Goal: Task Accomplishment & Management: Use online tool/utility

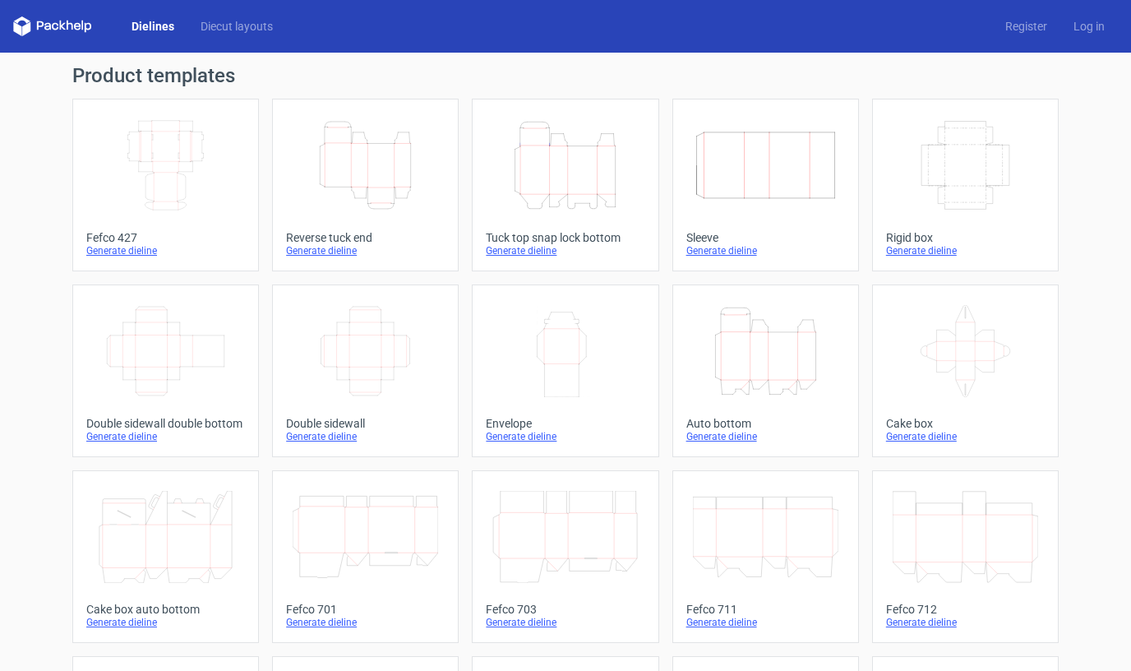
click at [120, 248] on div "Generate dieline" at bounding box center [165, 250] width 159 height 13
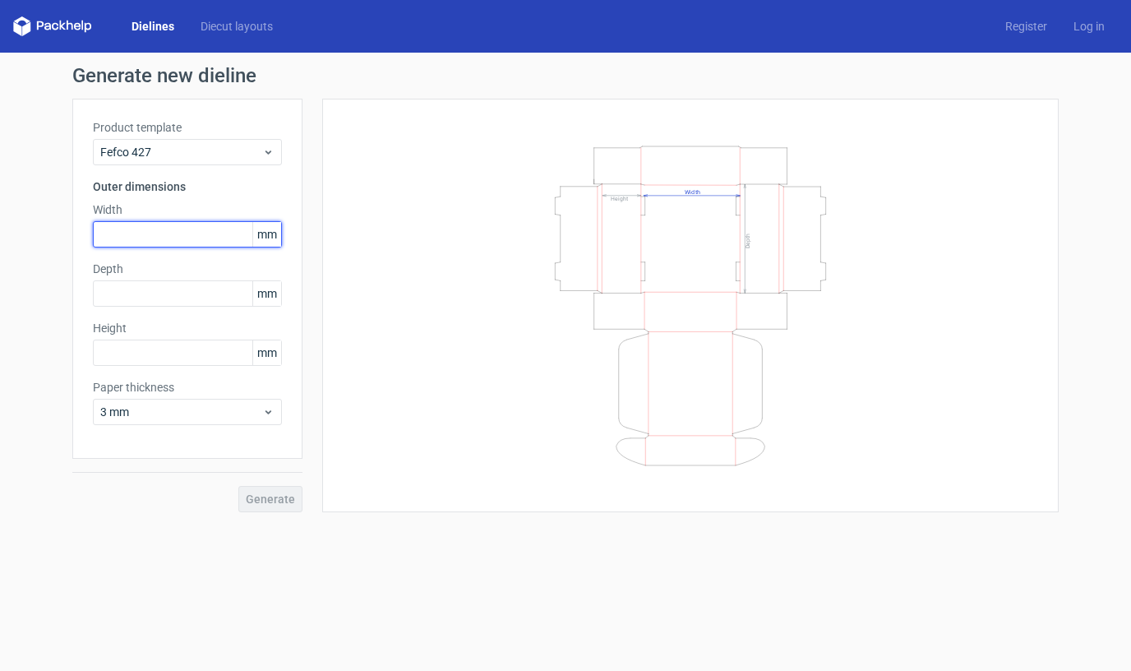
click at [159, 233] on input "text" at bounding box center [187, 234] width 189 height 26
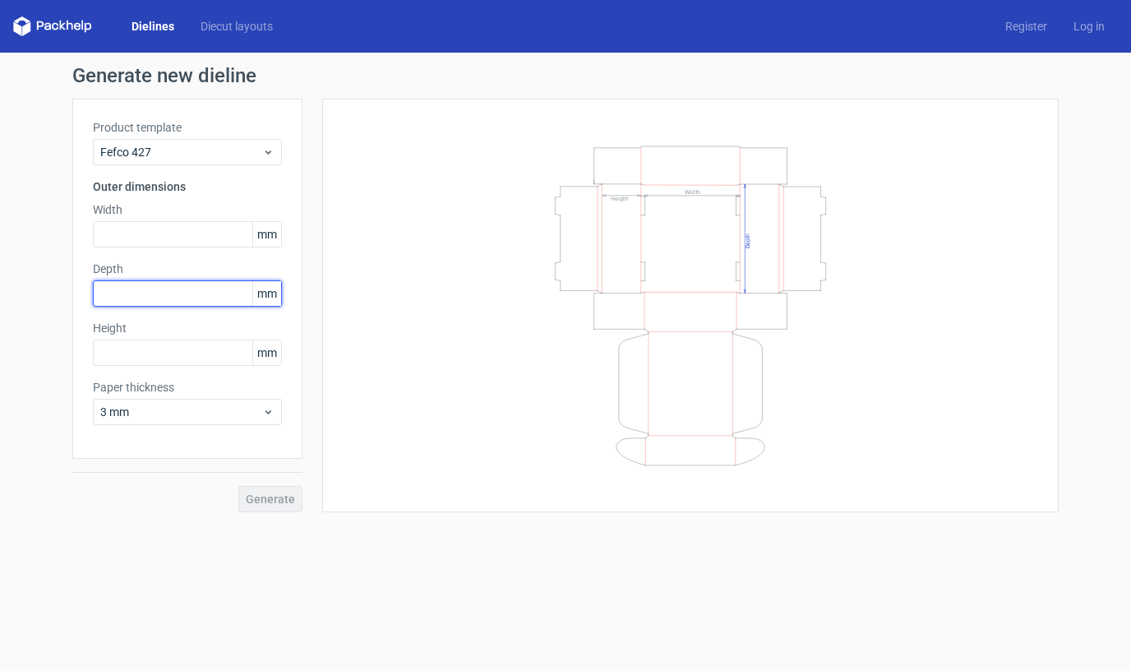
click at [134, 302] on input "text" at bounding box center [187, 293] width 189 height 26
type input "400"
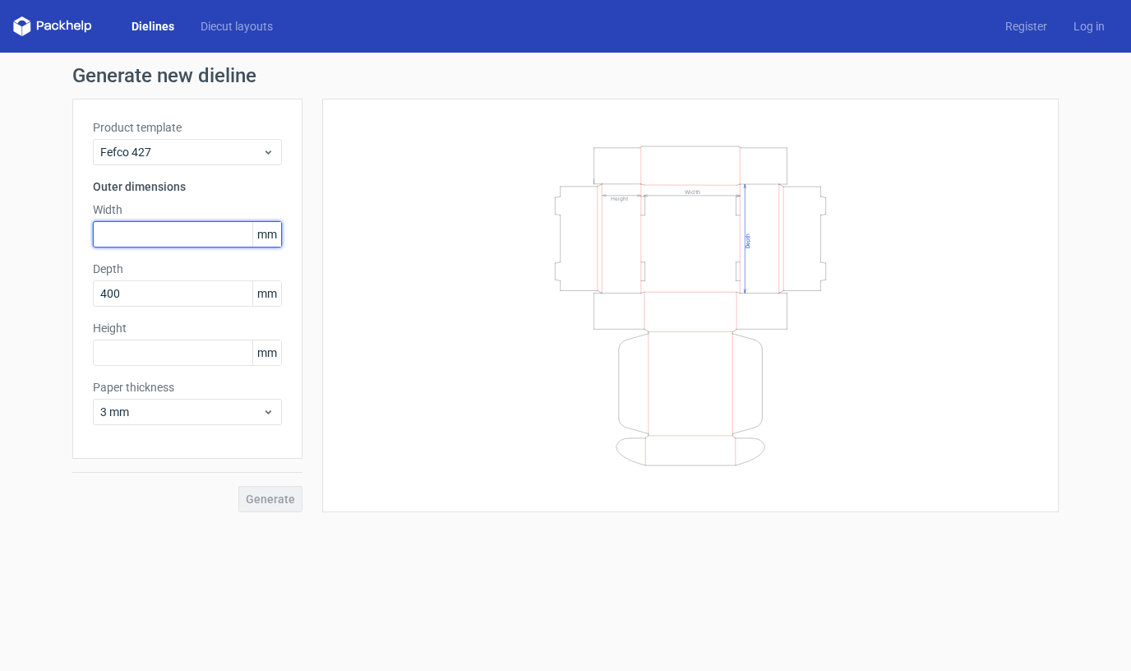
click at [134, 237] on input "text" at bounding box center [187, 234] width 189 height 26
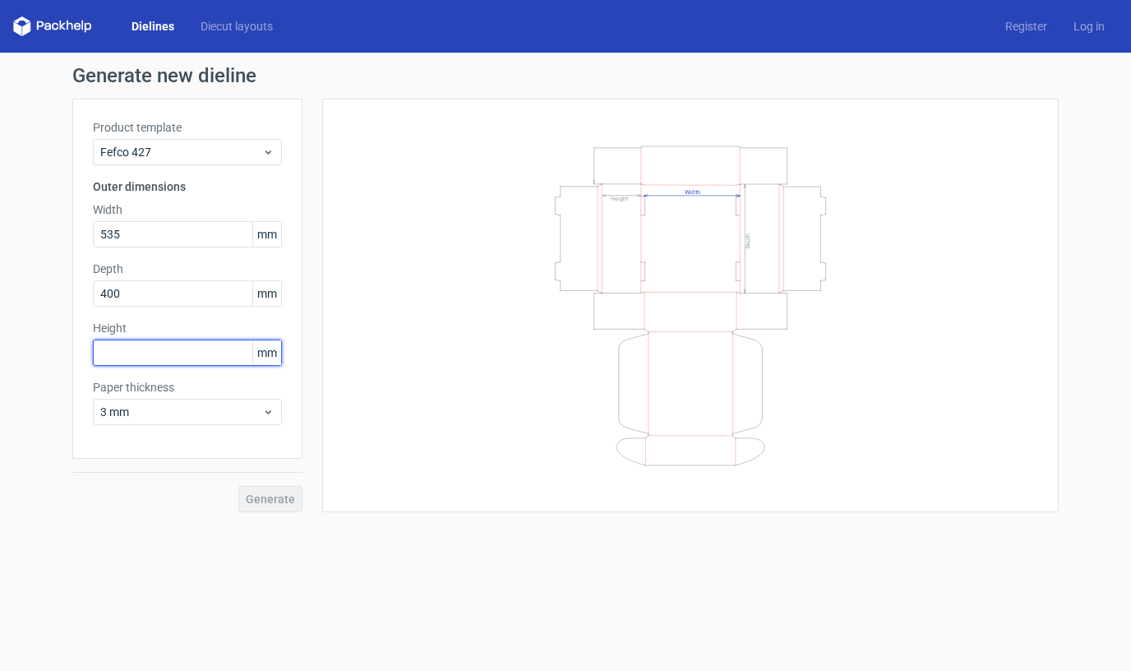
click at [143, 357] on div "Height mm" at bounding box center [187, 343] width 189 height 46
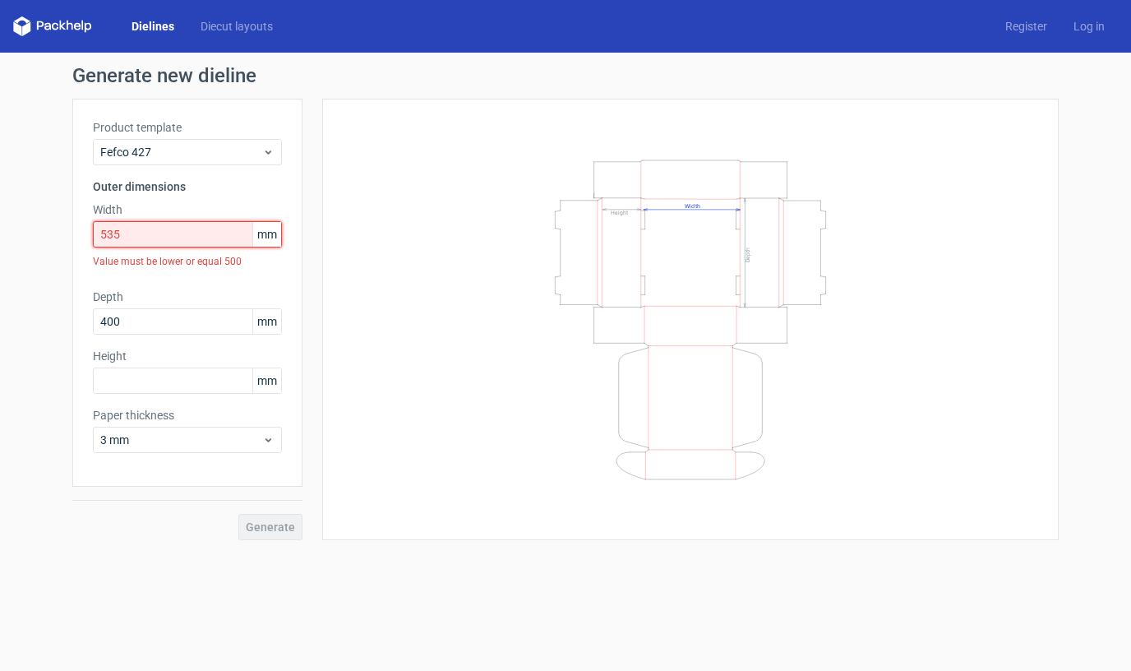
click at [31, 241] on div "Generate new dieline Product template Fefco 427 Outer dimensions Width 535 mm V…" at bounding box center [565, 303] width 1131 height 500
click at [173, 244] on input "535" at bounding box center [187, 234] width 189 height 26
drag, startPoint x: 62, startPoint y: 233, endPoint x: 31, endPoint y: 233, distance: 30.4
click at [31, 233] on div "Generate new dieline Product template Fefco 427 Outer dimensions Width 535 mm V…" at bounding box center [565, 303] width 1131 height 500
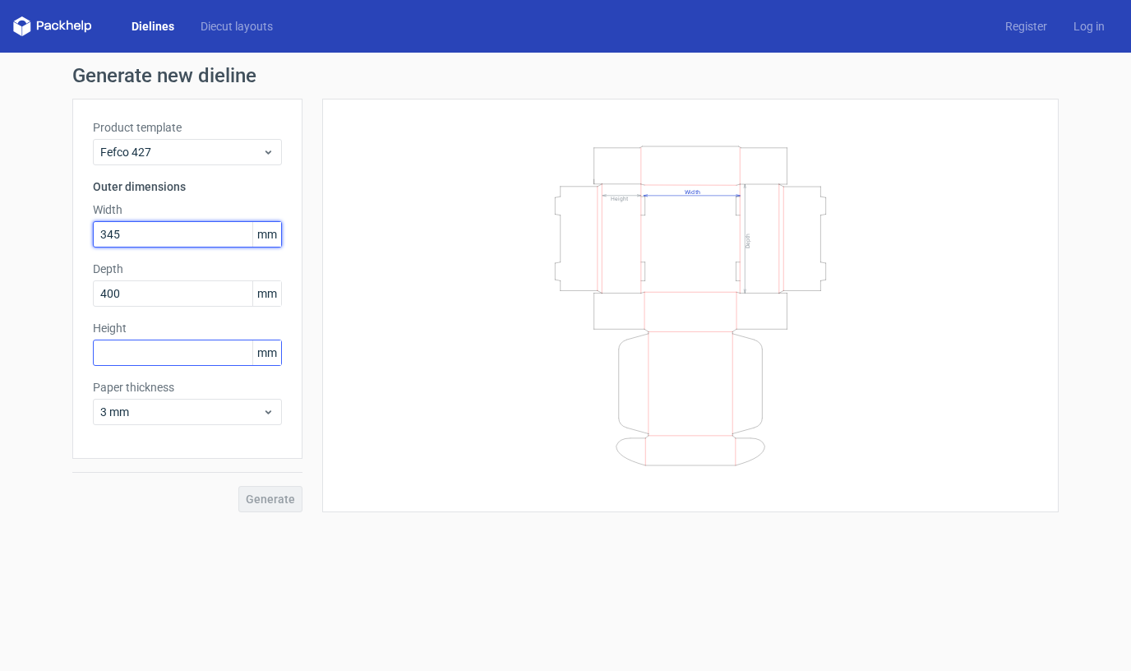
type input "345"
click at [151, 360] on input "text" at bounding box center [187, 352] width 189 height 26
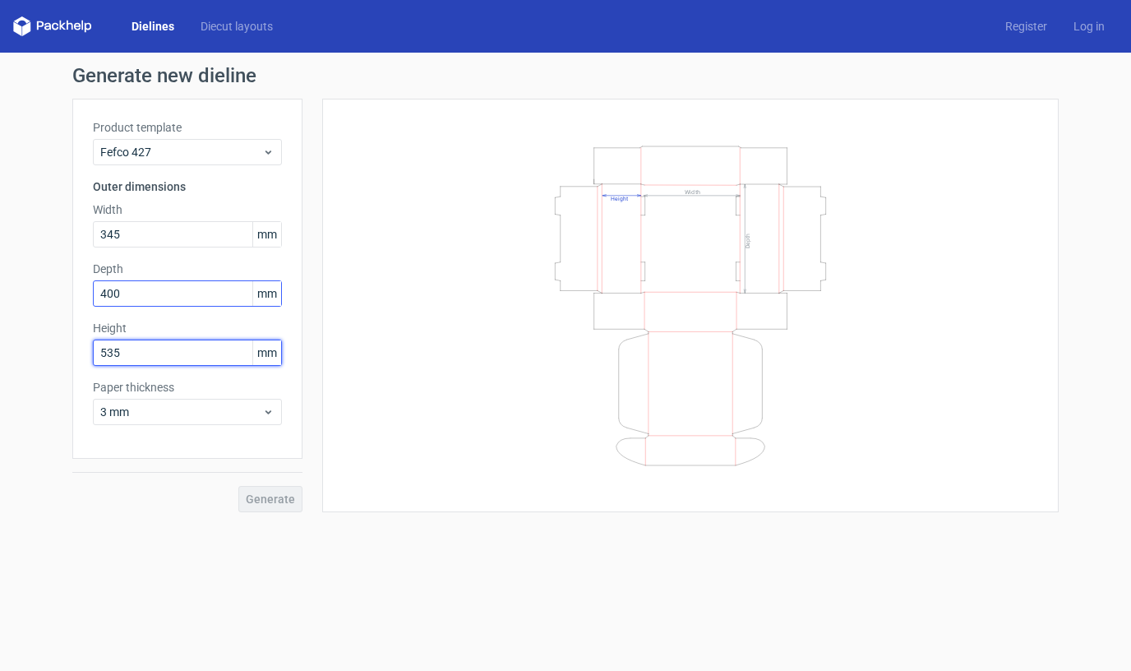
type input "535"
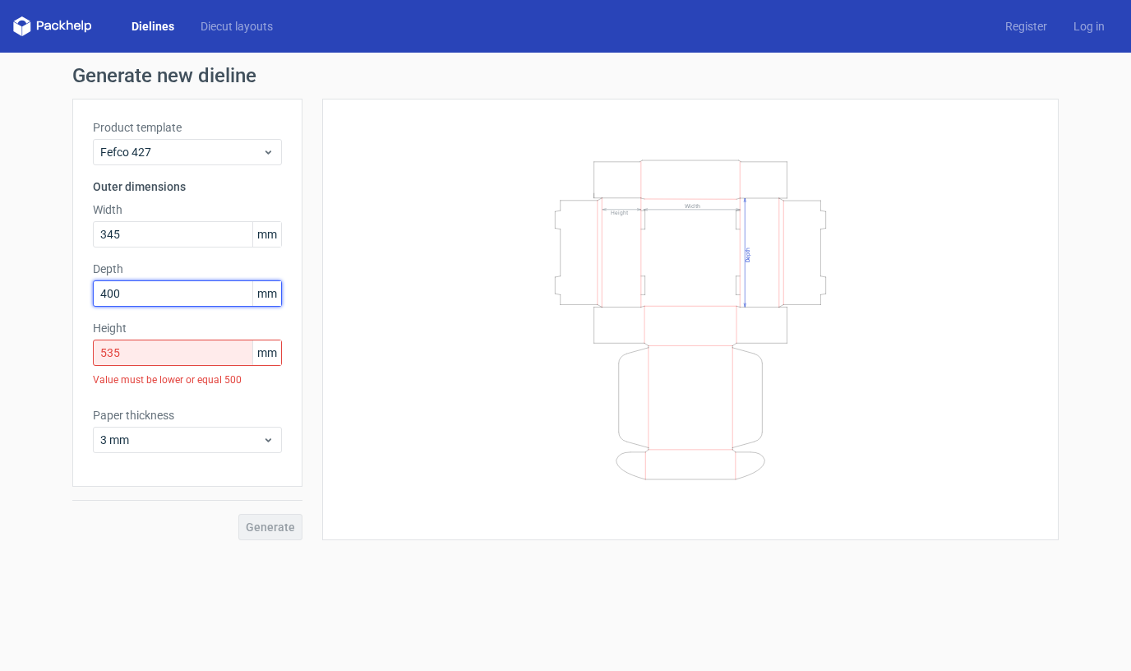
click at [145, 293] on input "400" at bounding box center [187, 293] width 189 height 26
type input "40"
click at [227, 364] on input "535" at bounding box center [187, 352] width 189 height 26
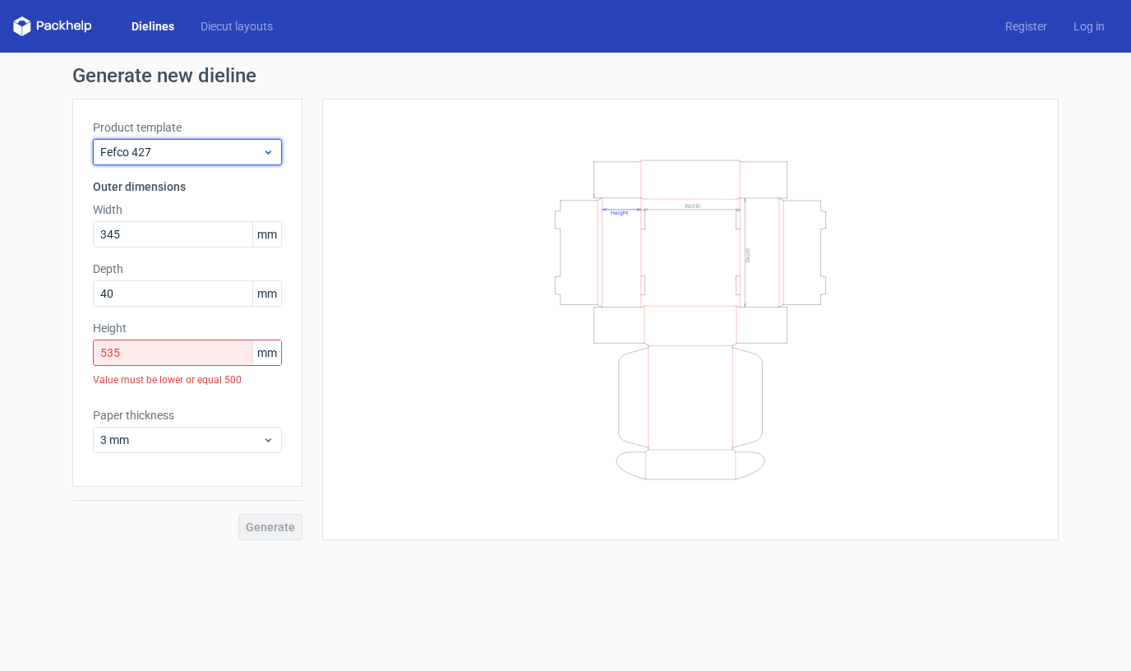
click at [233, 159] on span "Fefco 427" at bounding box center [181, 152] width 162 height 16
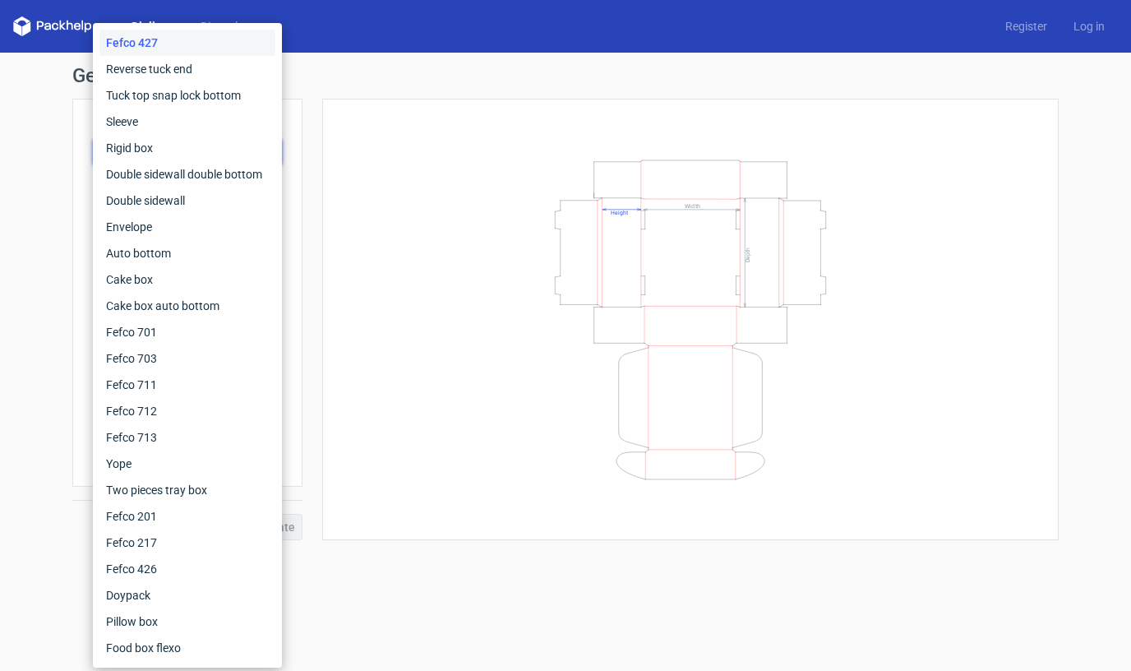
click at [415, 434] on div "Width Depth Height" at bounding box center [690, 319] width 695 height 400
